Goal: Task Accomplishment & Management: Use online tool/utility

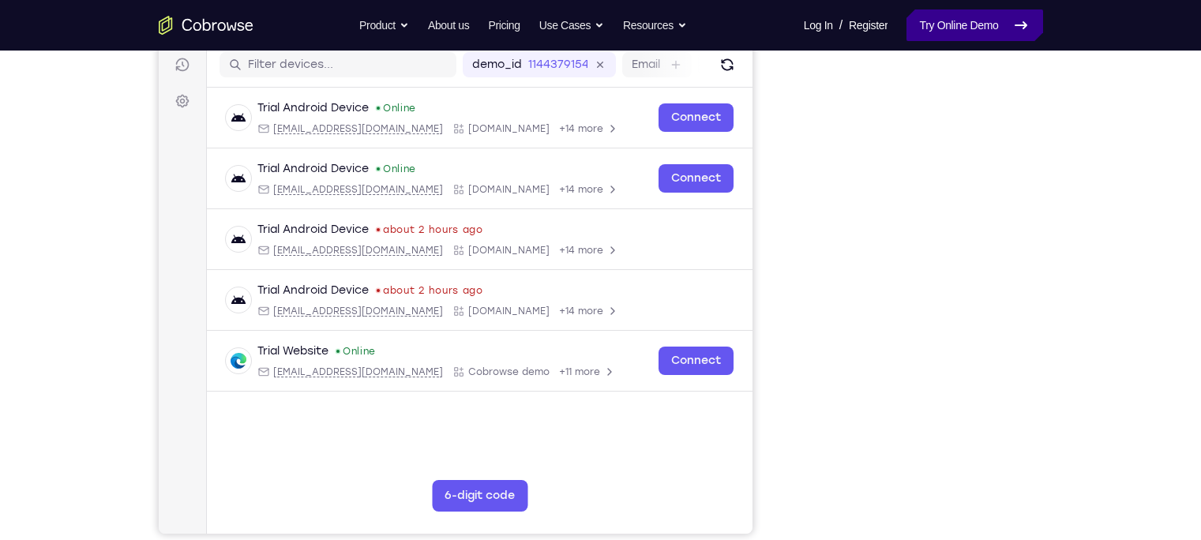
click at [966, 36] on link "Try Online Demo" at bounding box center [975, 25] width 136 height 32
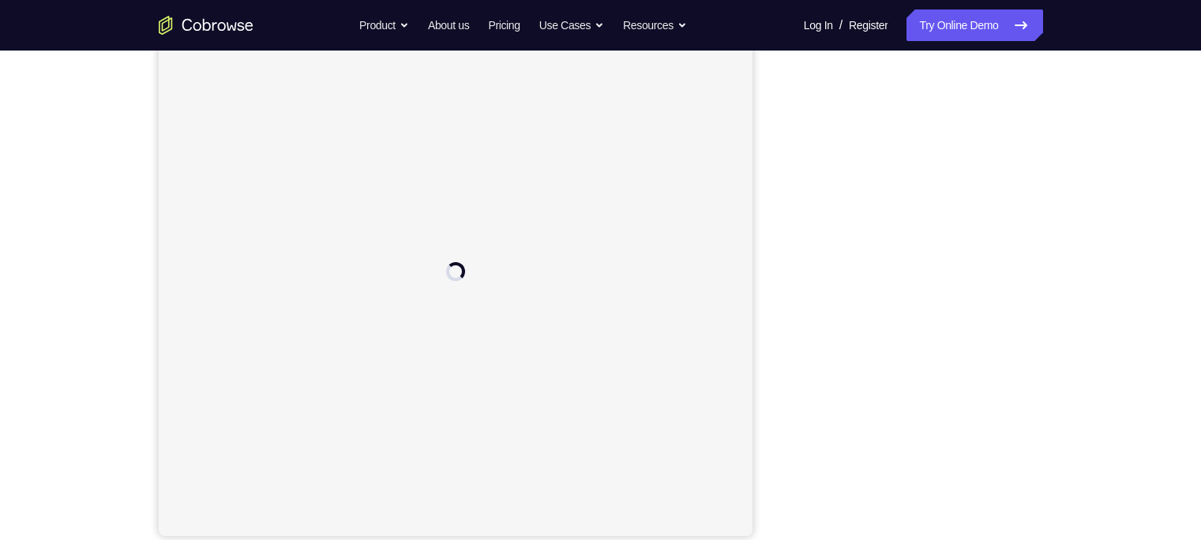
scroll to position [199, 0]
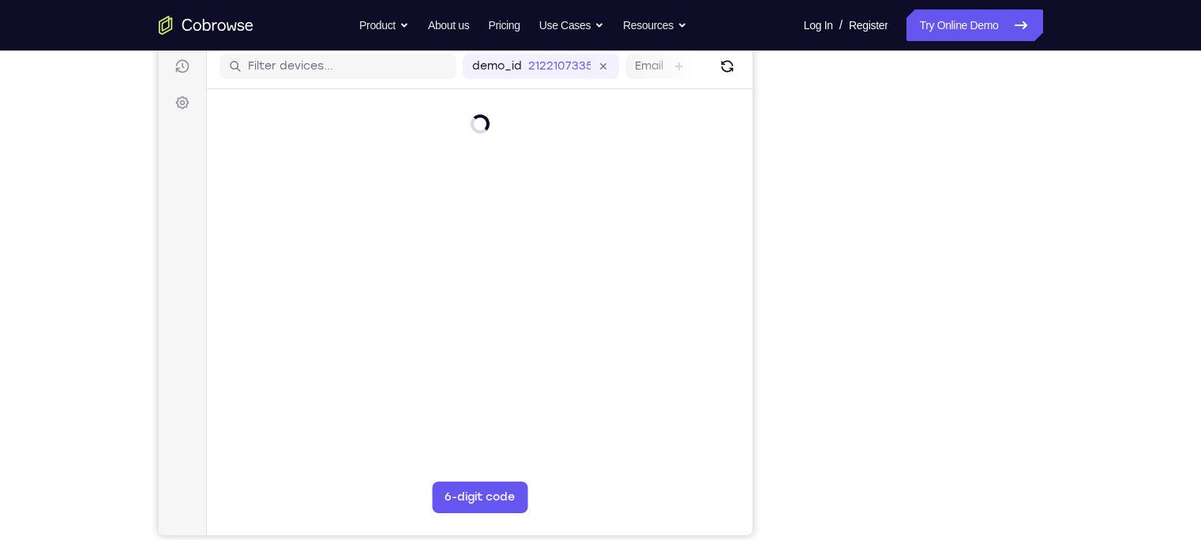
drag, startPoint x: 1029, startPoint y: 215, endPoint x: 1171, endPoint y: 243, distance: 145.0
click at [1171, 243] on div "Your Support Agent Your Customer Web iOS Android Next Steps We’d be happy to gi…" at bounding box center [600, 373] width 1201 height 1042
click at [1128, 295] on div "Your Support Agent Your Customer Web iOS Android Next Steps We’d be happy to gi…" at bounding box center [600, 373] width 1201 height 1042
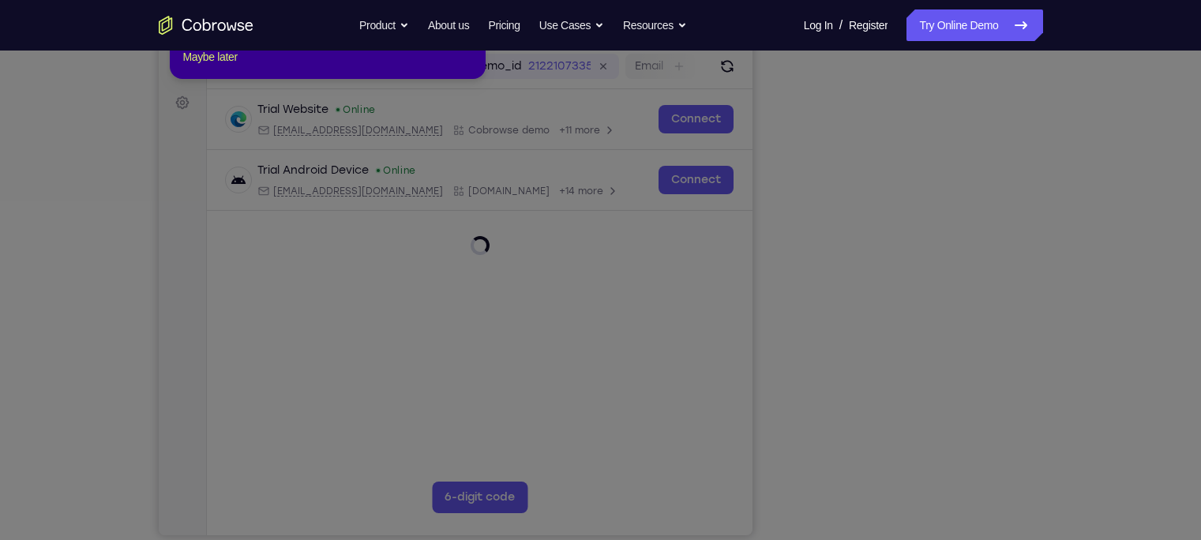
scroll to position [103, 0]
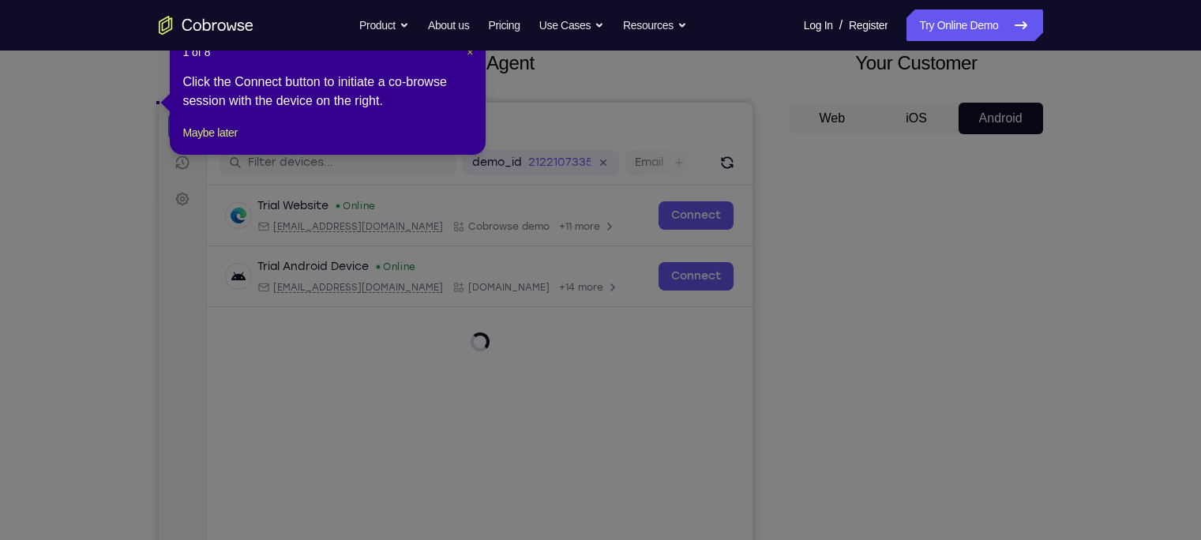
click at [470, 55] on span "×" at bounding box center [470, 52] width 6 height 13
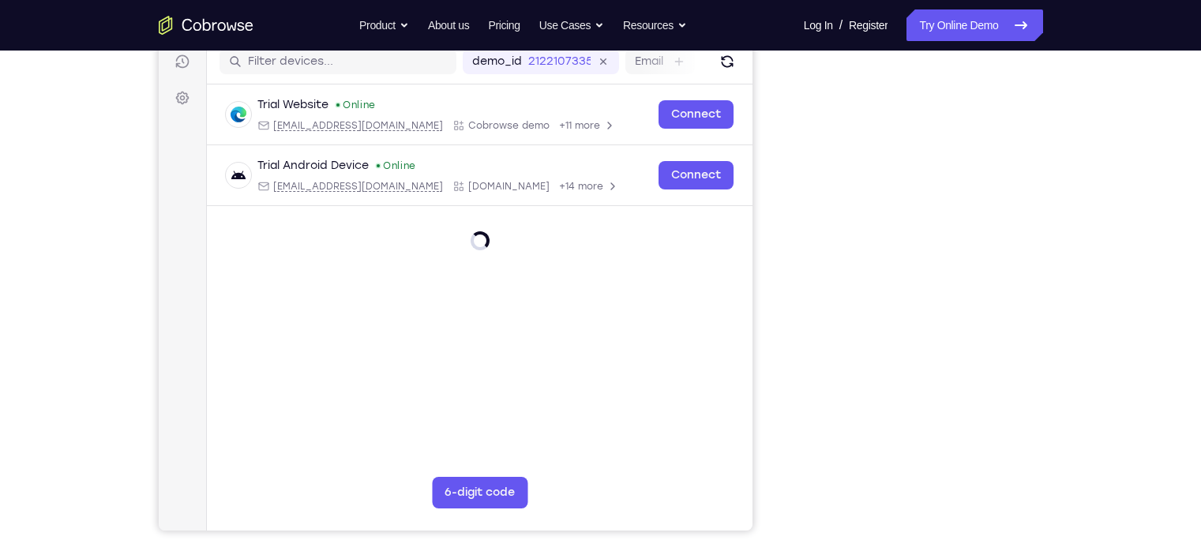
scroll to position [225, 0]
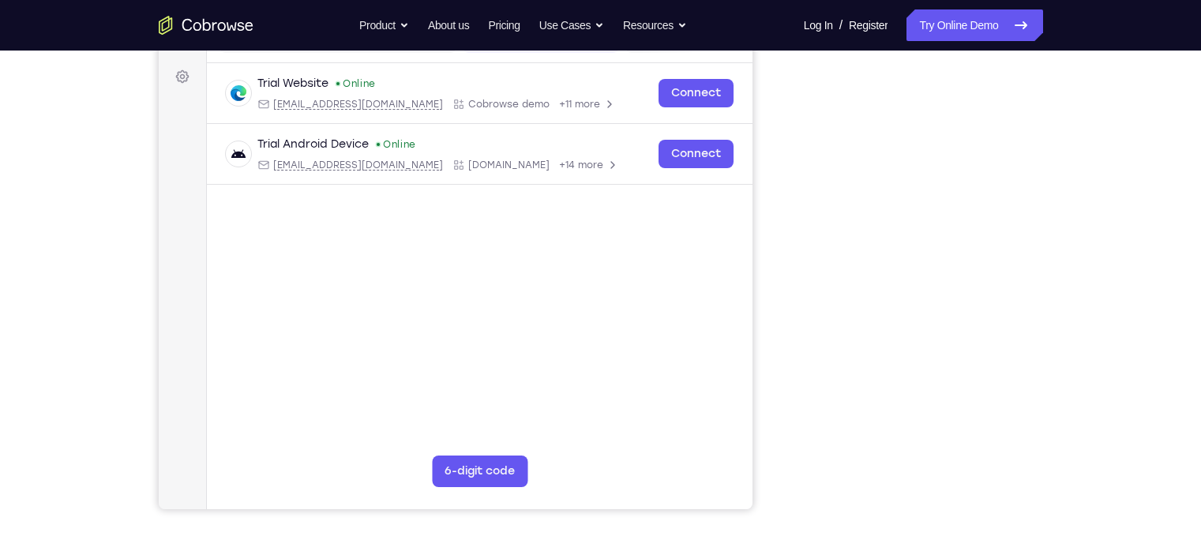
click at [1107, 344] on div "Your Support Agent Your Customer Web iOS Android Next Steps We’d be happy to gi…" at bounding box center [600, 346] width 1201 height 1042
